Goal: Information Seeking & Learning: Check status

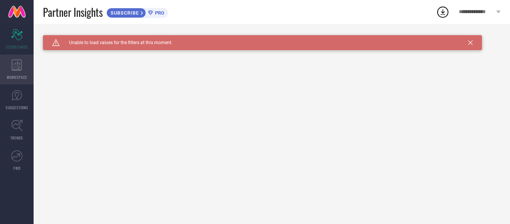
click at [16, 69] on icon at bounding box center [17, 64] width 10 height 11
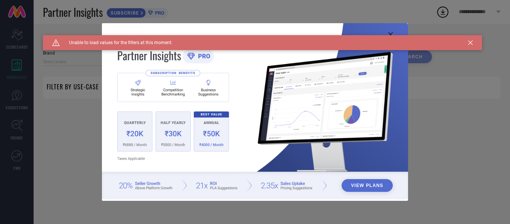
type input "1 STOP FASHION"
type input "All"
click at [472, 43] on icon at bounding box center [471, 42] width 4 height 4
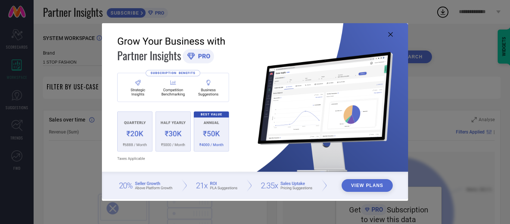
click at [390, 34] on icon at bounding box center [391, 34] width 4 height 4
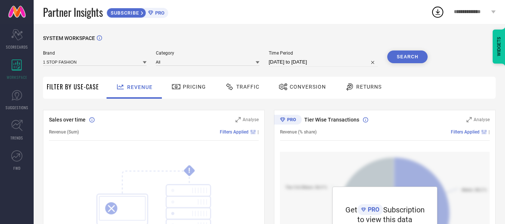
click at [193, 88] on span "Pricing" at bounding box center [194, 87] width 23 height 6
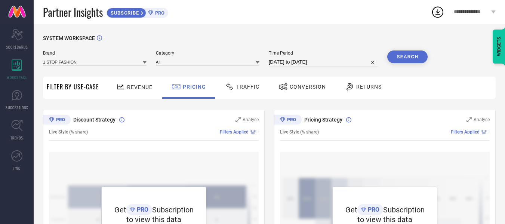
click at [236, 81] on div "Traffic" at bounding box center [242, 86] width 38 height 13
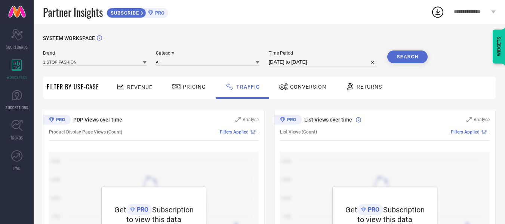
click at [301, 85] on span "Conversion" at bounding box center [308, 87] width 36 height 6
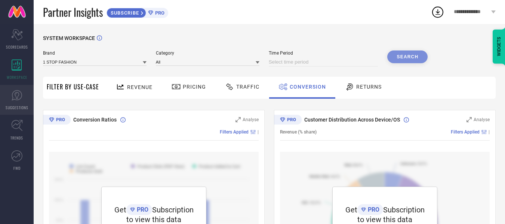
click at [16, 99] on icon at bounding box center [16, 95] width 11 height 11
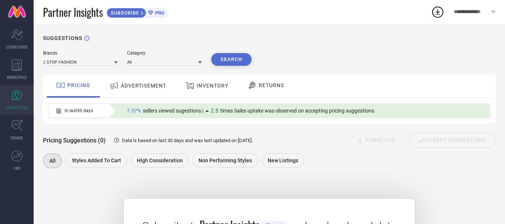
click at [200, 86] on span "INVENTORY" at bounding box center [213, 86] width 32 height 6
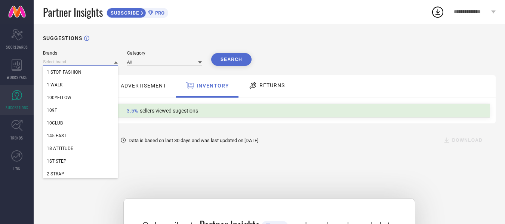
click at [83, 61] on input at bounding box center [80, 62] width 75 height 8
click at [248, 173] on div "Brands 1 STOP FASHION 1 WALK 100YELLOW 109F 10CLUB 145 EAST 18 ATTITUDE 1ST STE…" at bounding box center [269, 199] width 452 height 298
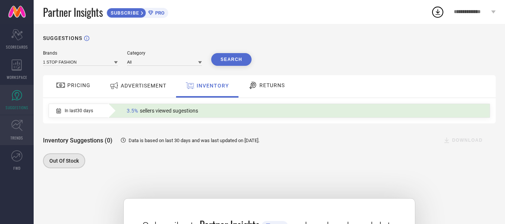
click at [13, 126] on icon at bounding box center [17, 126] width 12 height 12
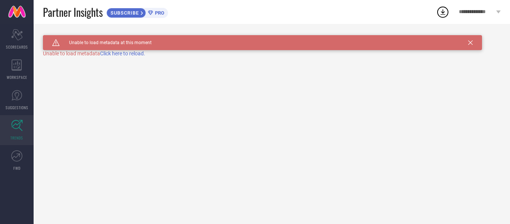
click at [127, 54] on span "Click here to reload." at bounding box center [122, 53] width 45 height 6
click at [20, 46] on span "SCORECARDS" at bounding box center [17, 47] width 22 height 6
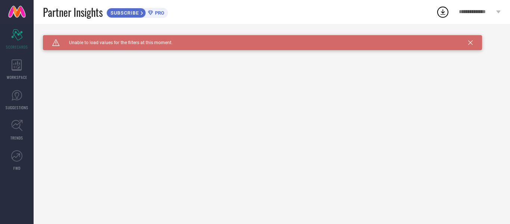
click at [467, 44] on div "Caution Created with Sketch. Unable to load values for the filters at this mome…" at bounding box center [262, 42] width 439 height 15
click at [471, 44] on icon at bounding box center [471, 42] width 4 height 4
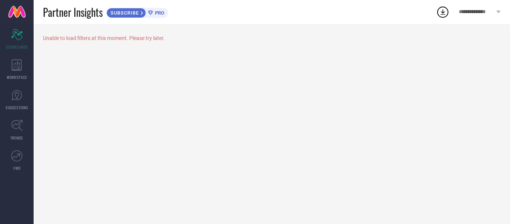
click at [156, 14] on span "PRO" at bounding box center [158, 13] width 11 height 6
